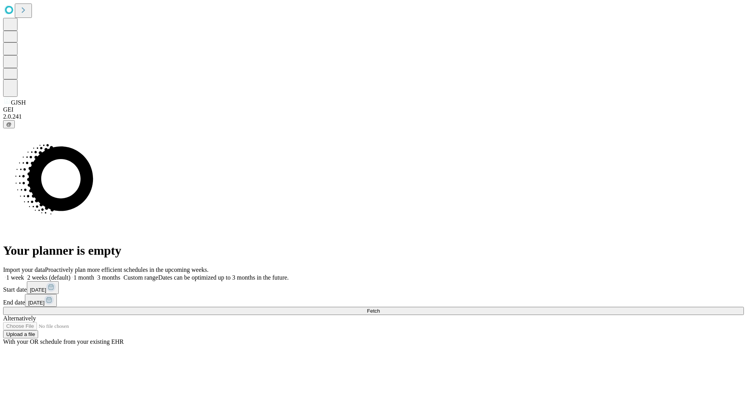
click at [380, 308] on span "Fetch" at bounding box center [373, 311] width 13 height 6
